Goal: Task Accomplishment & Management: Use online tool/utility

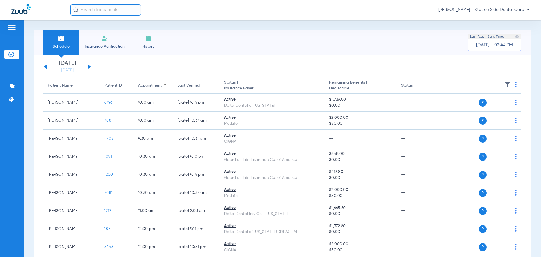
click at [81, 11] on input "text" at bounding box center [105, 9] width 70 height 11
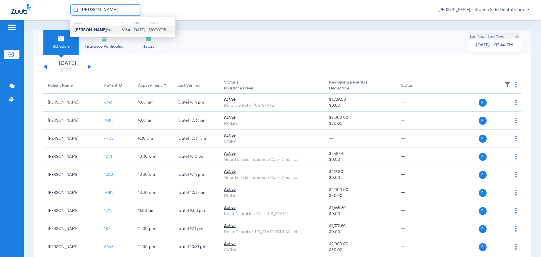
type input "[PERSON_NAME]"
click at [87, 30] on strong "[PERSON_NAME]" at bounding box center [90, 30] width 32 height 4
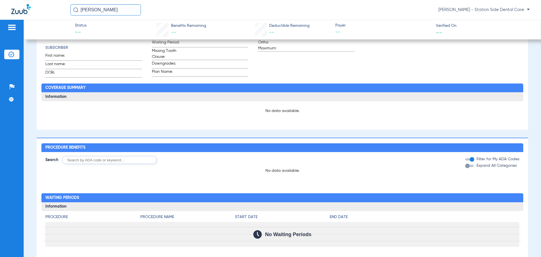
scroll to position [109, 0]
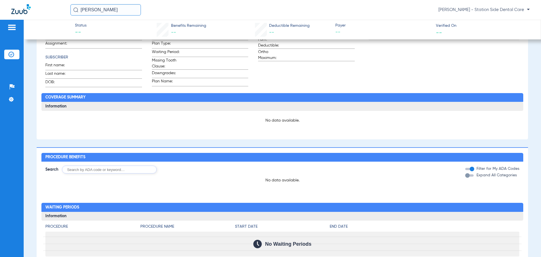
click at [113, 171] on input "text" at bounding box center [109, 169] width 95 height 8
type input "d4341"
click at [185, 171] on button "Search" at bounding box center [177, 169] width 22 height 8
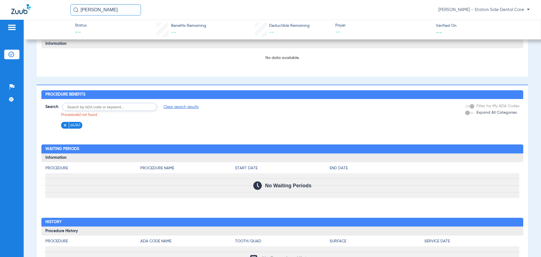
scroll to position [170, 0]
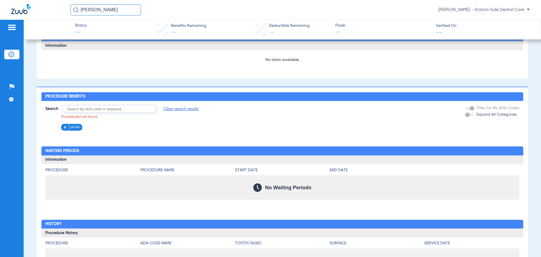
click at [66, 129] on img at bounding box center [65, 127] width 4 height 4
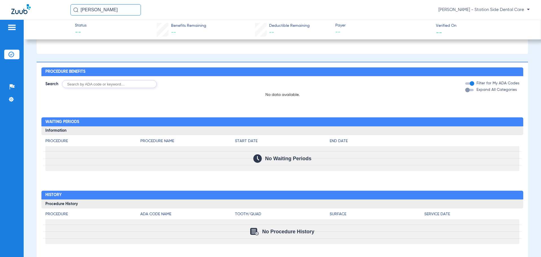
scroll to position [222, 0]
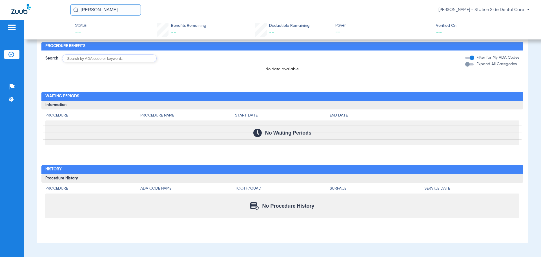
click at [250, 205] on img at bounding box center [254, 205] width 8 height 7
click at [280, 208] on span "No Procedure History" at bounding box center [288, 206] width 52 height 6
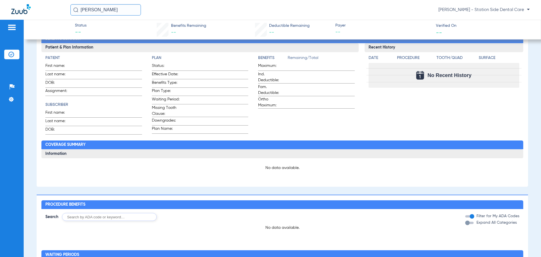
scroll to position [25, 0]
